Goal: Task Accomplishment & Management: Manage account settings

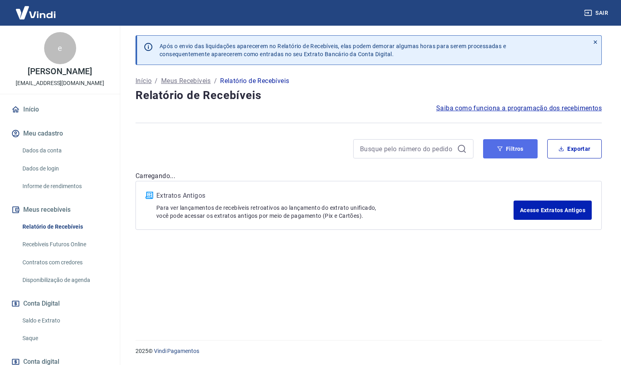
click at [514, 149] on button "Filtros" at bounding box center [510, 148] width 55 height 19
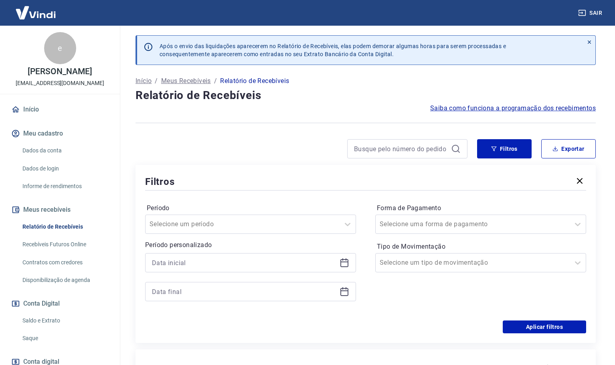
click at [343, 262] on icon at bounding box center [344, 261] width 8 height 1
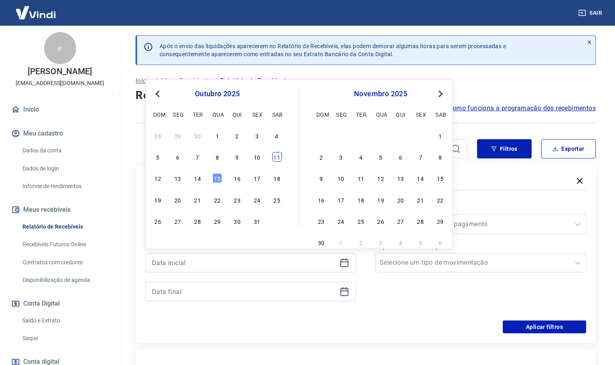
click at [273, 160] on div "11" at bounding box center [277, 157] width 10 height 10
type input "[DATE]"
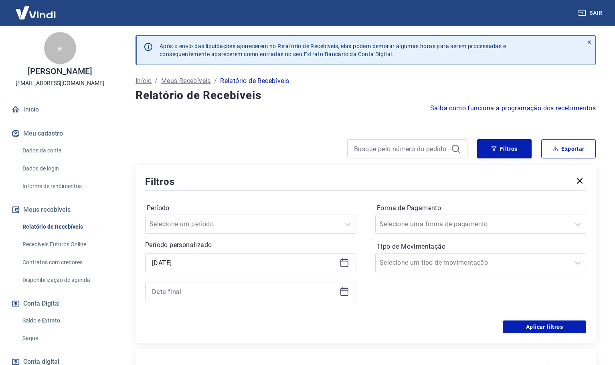
click at [344, 291] on icon at bounding box center [345, 292] width 10 height 10
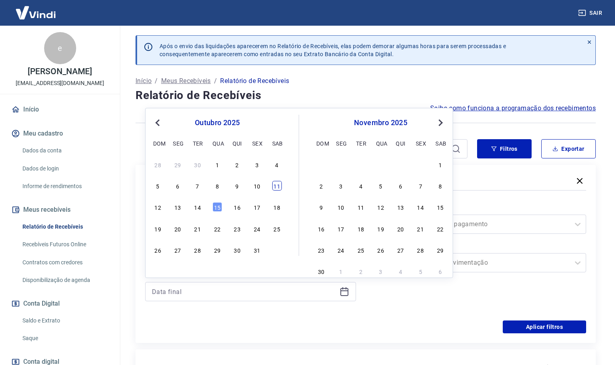
click at [277, 190] on div "11" at bounding box center [277, 186] width 10 height 10
type input "[DATE]"
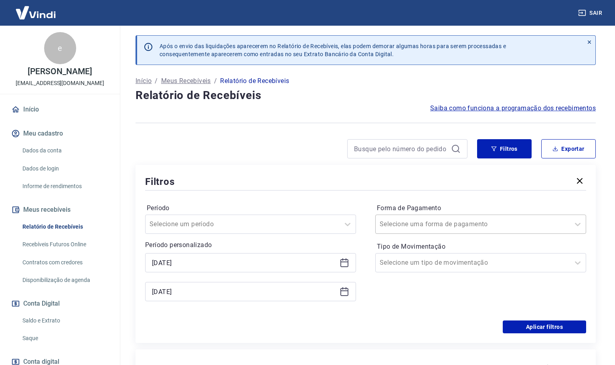
click at [461, 224] on div at bounding box center [473, 224] width 186 height 11
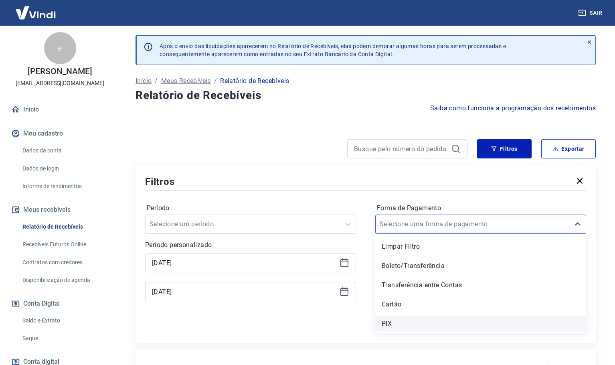
click at [390, 328] on div "PIX" at bounding box center [480, 324] width 211 height 16
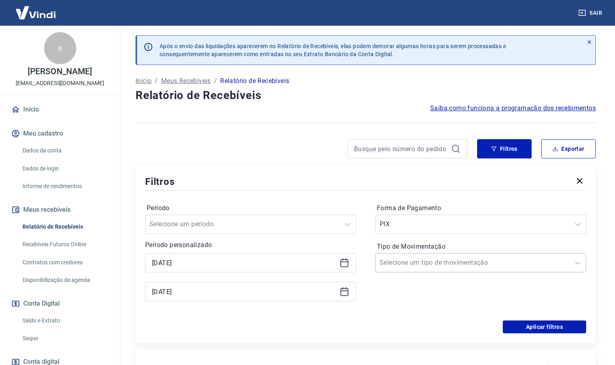
click at [433, 263] on input "Tipo de Movimentação" at bounding box center [420, 263] width 81 height 10
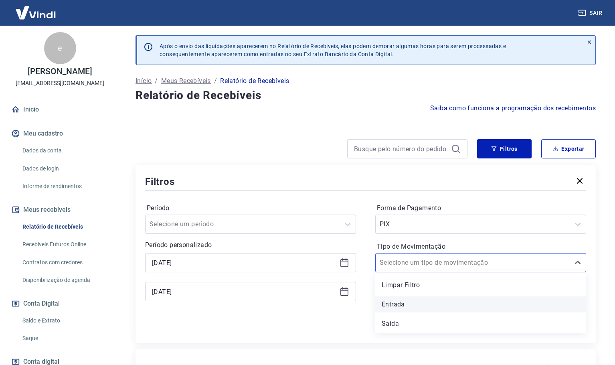
click at [395, 306] on div "Entrada" at bounding box center [480, 304] width 211 height 16
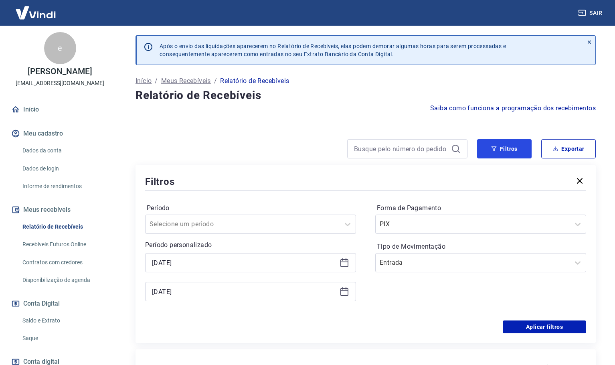
drag, startPoint x: 518, startPoint y: 156, endPoint x: 471, endPoint y: 207, distance: 69.3
click at [518, 156] on button "Filtros" at bounding box center [504, 148] width 55 height 19
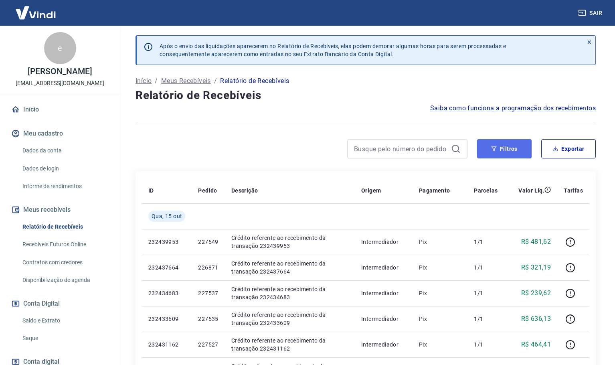
click at [516, 148] on button "Filtros" at bounding box center [504, 148] width 55 height 19
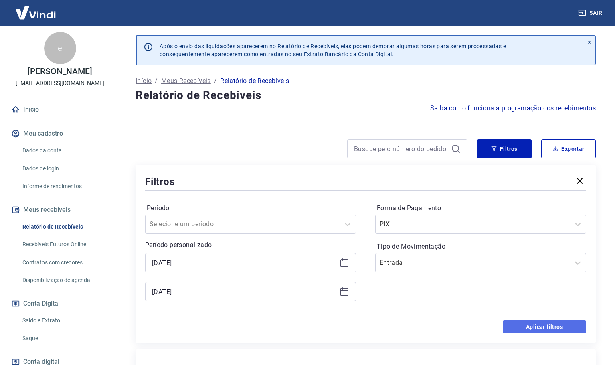
click at [538, 327] on button "Aplicar filtros" at bounding box center [544, 326] width 83 height 13
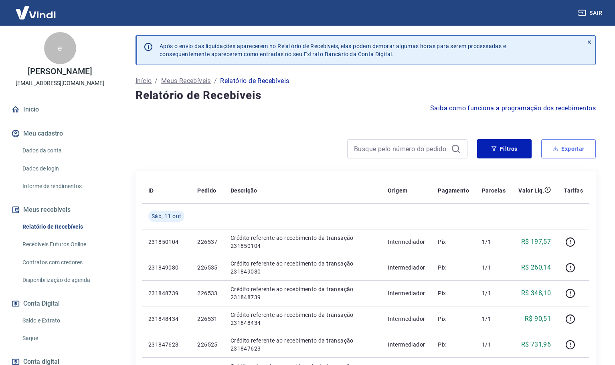
click at [575, 149] on button "Exportar" at bounding box center [568, 148] width 55 height 19
type input "[DATE]"
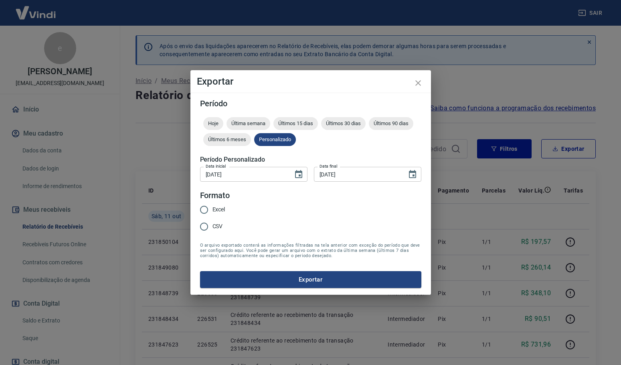
click at [209, 208] on input "Excel" at bounding box center [204, 209] width 17 height 17
radio input "true"
click at [320, 281] on button "Exportar" at bounding box center [310, 279] width 221 height 17
